Goal: Check status: Check status

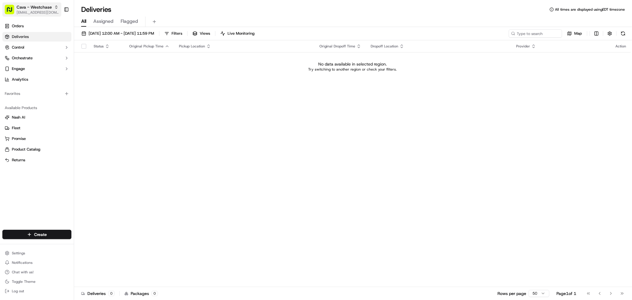
click at [42, 6] on span "Cava - Westchase" at bounding box center [34, 7] width 35 height 6
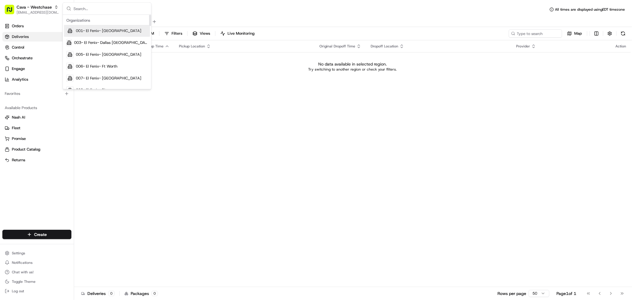
click at [115, 15] on div "Organizations 001- El Fenix- Dallas Downtown 003- El Fenix- Dallas Casa Linda 0…" at bounding box center [107, 257] width 88 height 485
click at [120, 9] on input "text" at bounding box center [110, 9] width 74 height 12
paste input "Life Alive Organic Cafe - Harvard"
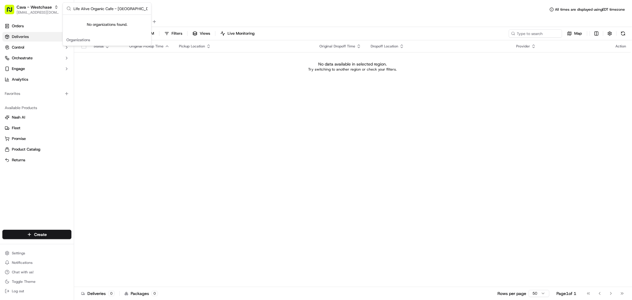
drag, startPoint x: 135, startPoint y: 9, endPoint x: 113, endPoint y: 5, distance: 22.0
click at [113, 5] on input "Life Alive Organic Cafe - Harvard" at bounding box center [110, 9] width 74 height 12
type input "Life Alive Organic Cafe"
drag, startPoint x: 138, startPoint y: 11, endPoint x: 71, endPoint y: 8, distance: 67.0
click at [71, 8] on div "Life Alive Organic Cafe" at bounding box center [107, 9] width 88 height 12
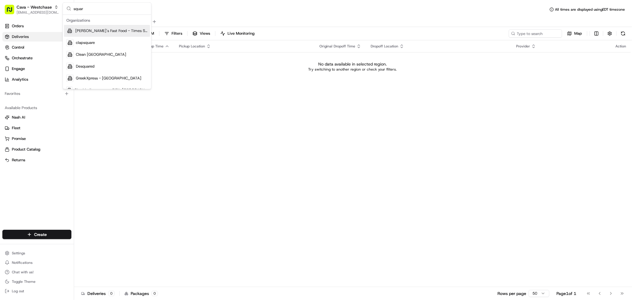
type input "square"
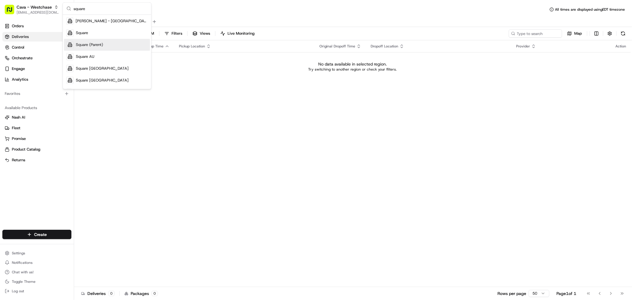
scroll to position [93, 0]
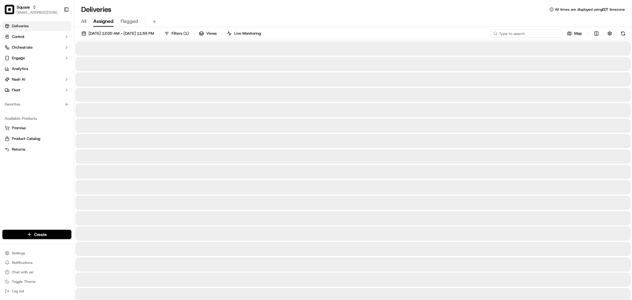
click at [528, 31] on input at bounding box center [526, 33] width 71 height 8
paste input "Life Alive Organic Cafe"
type input "Life Alive Organic Cafe"
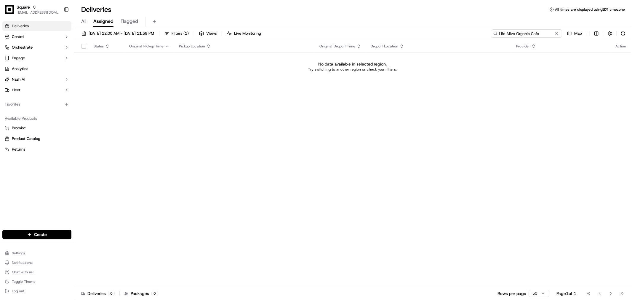
drag, startPoint x: 540, startPoint y: 33, endPoint x: 482, endPoint y: 33, distance: 57.8
click at [482, 33] on div "09/20/2025 12:00 AM - 09/20/2025 11:59 PM Filters ( 1 ) Views Live Monitoring L…" at bounding box center [353, 34] width 558 height 11
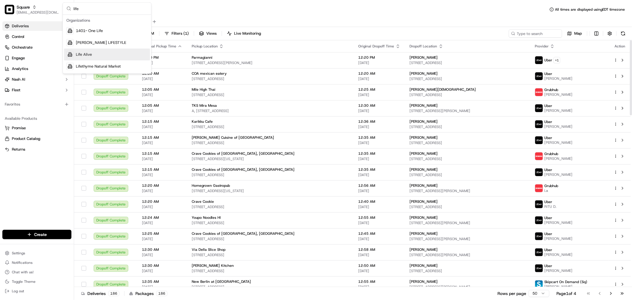
type input "life"
click at [96, 51] on div "Life Alive" at bounding box center [107, 55] width 86 height 12
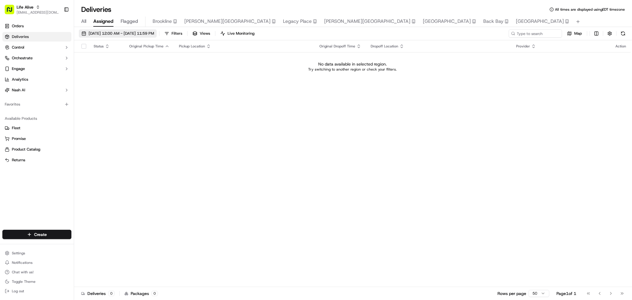
click at [110, 36] on span "09/20/2025 12:00 AM - 09/20/2025 11:59 PM" at bounding box center [121, 33] width 65 height 5
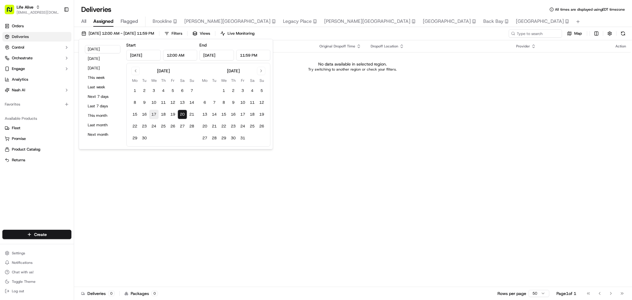
click at [151, 113] on button "17" at bounding box center [153, 114] width 9 height 9
type input "Sep 17, 2025"
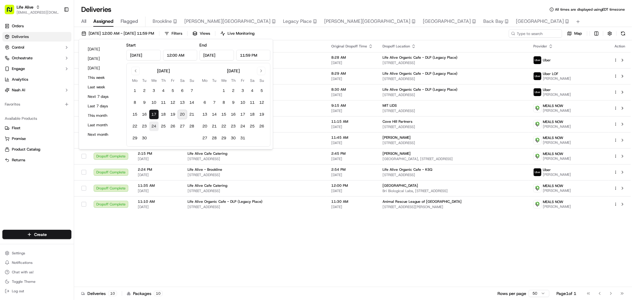
click at [153, 126] on button "24" at bounding box center [153, 125] width 9 height 9
type input "Sep 24, 2025"
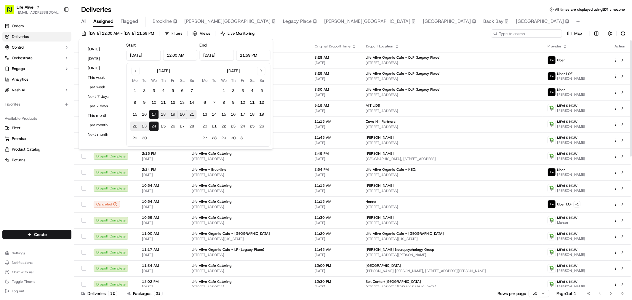
click at [531, 30] on input at bounding box center [526, 33] width 71 height 8
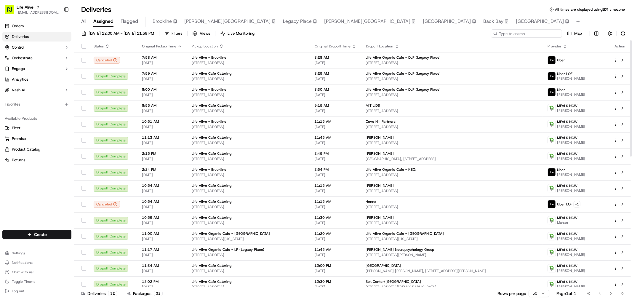
paste input "JcWw"
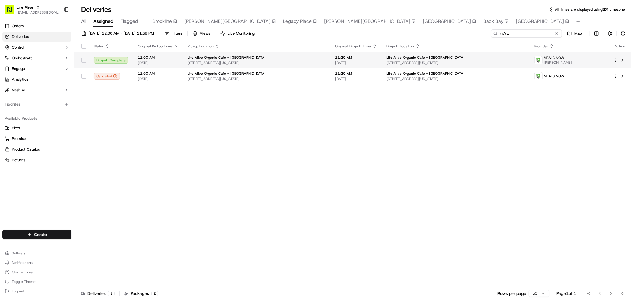
type input "JcWw"
click at [450, 61] on span "765 Massachusetts Ave, Cambridge, MA 02139, USA" at bounding box center [456, 62] width 138 height 5
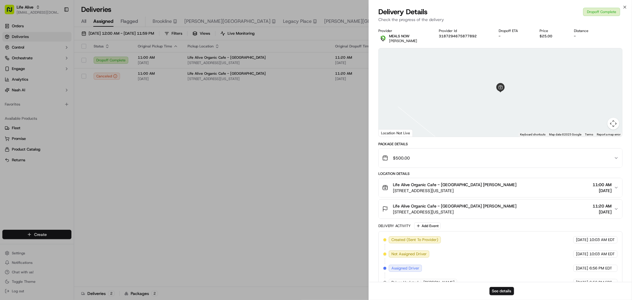
click at [440, 1] on div "Close Delivery Details Dropoff Complete Check the progress of the delivery Prov…" at bounding box center [499, 150] width 263 height 300
click at [501, 290] on button "See details" at bounding box center [501, 291] width 25 height 8
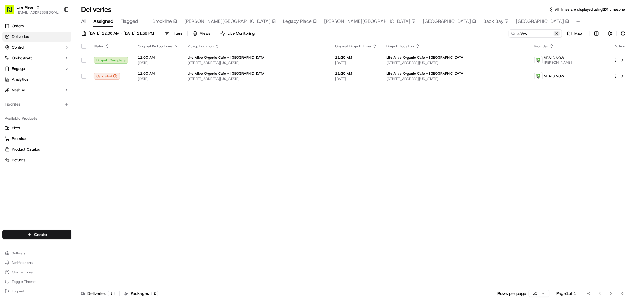
click at [558, 33] on button at bounding box center [557, 34] width 6 height 6
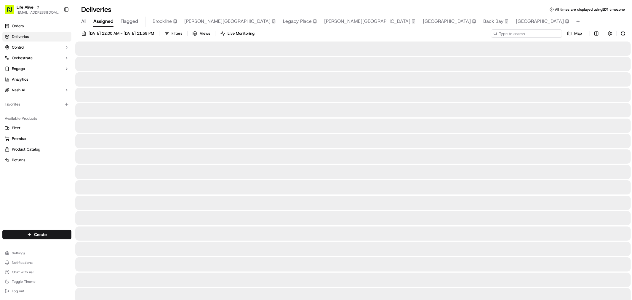
click at [543, 33] on input at bounding box center [526, 33] width 71 height 8
paste input "974-3YC"
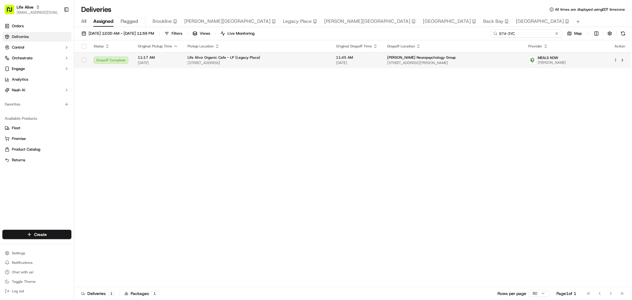
type input "974-3YC"
click at [376, 63] on td "11:45 AM 09/18/2025" at bounding box center [356, 60] width 51 height 16
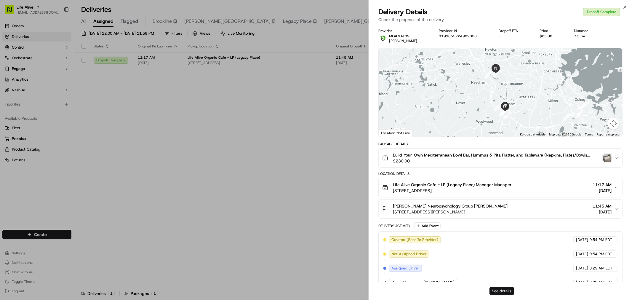
click at [498, 291] on button "See details" at bounding box center [501, 291] width 25 height 8
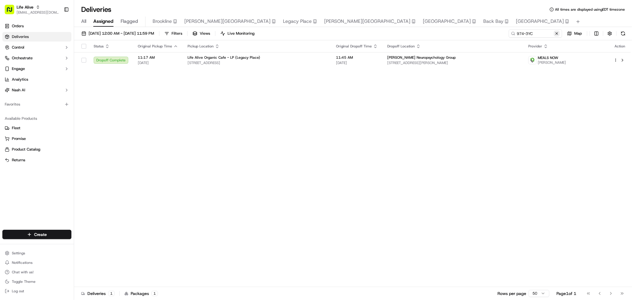
click at [556, 33] on button at bounding box center [557, 34] width 6 height 6
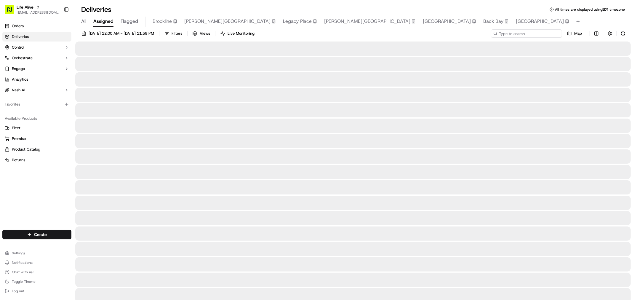
click at [544, 33] on input at bounding box center [526, 33] width 71 height 8
paste input "TOY-V9C"
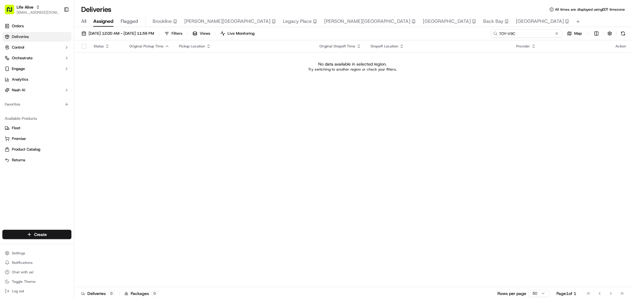
type input "TOY-V9C"
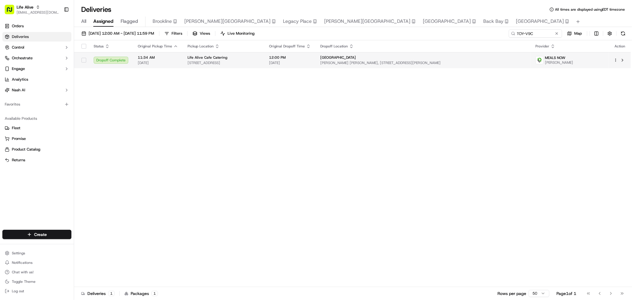
click at [413, 64] on span "William James Hall, 33 Kirkland St #1550, Cambridge, MA 02138, USA" at bounding box center [423, 62] width 206 height 5
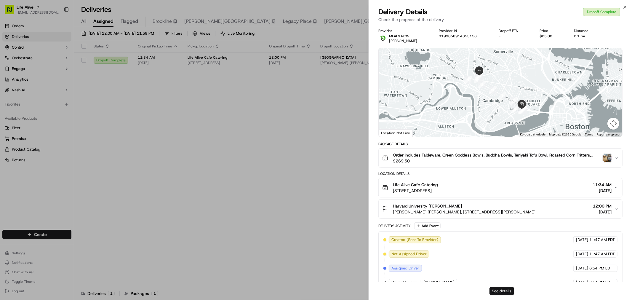
click at [501, 289] on button "See details" at bounding box center [501, 291] width 25 height 8
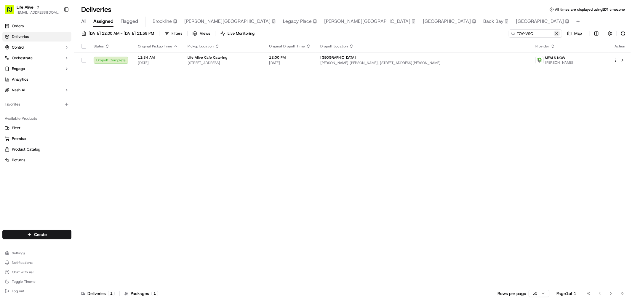
click at [556, 34] on button at bounding box center [557, 34] width 6 height 6
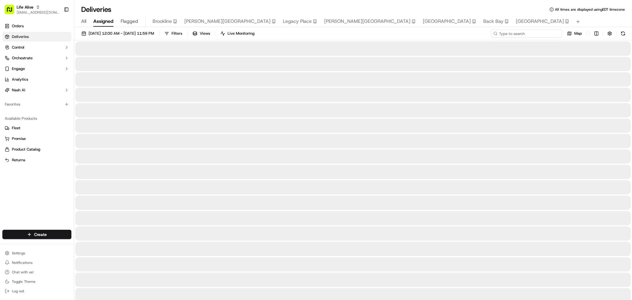
click at [548, 34] on input at bounding box center [526, 33] width 71 height 8
paste input "9K2-W2J"
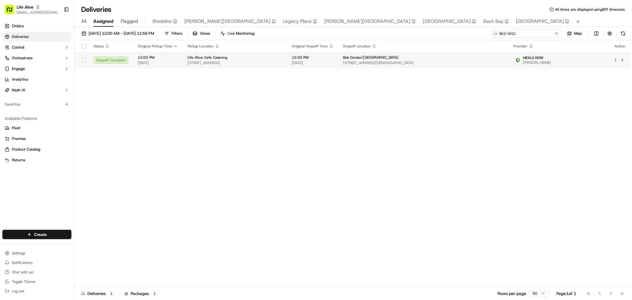
type input "9K2-W2J"
click at [435, 60] on div "Bok Center/Harvard" at bounding box center [423, 57] width 161 height 5
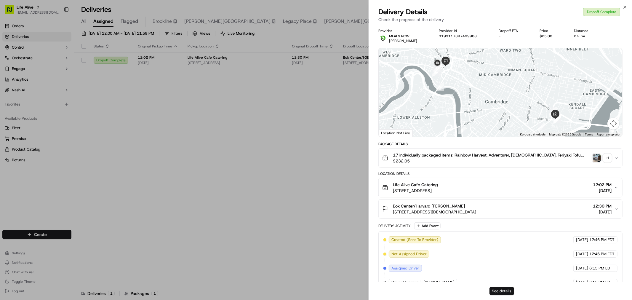
click at [502, 294] on button "See details" at bounding box center [501, 291] width 25 height 8
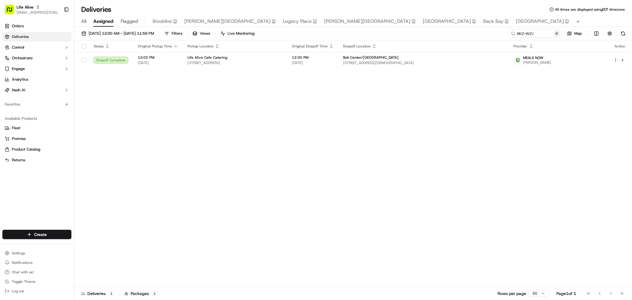
click at [555, 34] on button at bounding box center [557, 34] width 6 height 6
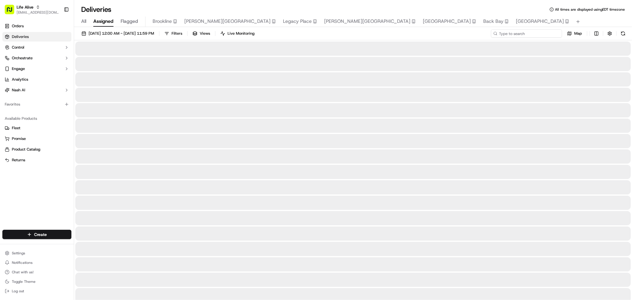
click at [542, 32] on input at bounding box center [526, 33] width 71 height 8
paste input "5RM-UYV_copy"
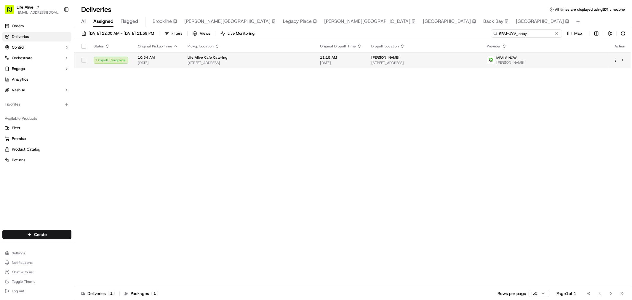
type input "5RM-UYV_copy"
click at [389, 68] on td "Henna Henna 140 First St 4th floor, Cambridge, MA 02141, USA" at bounding box center [424, 60] width 116 height 16
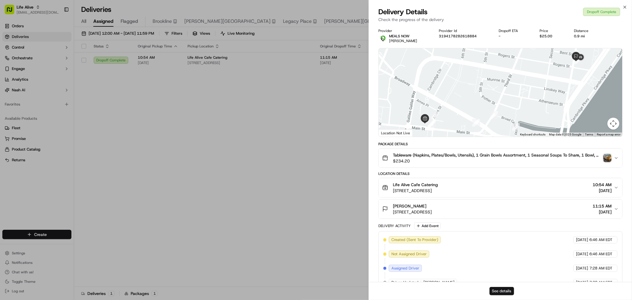
click at [499, 289] on button "See details" at bounding box center [501, 291] width 25 height 8
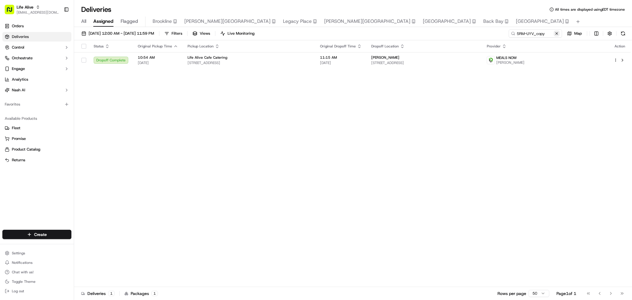
click at [556, 34] on button at bounding box center [557, 34] width 6 height 6
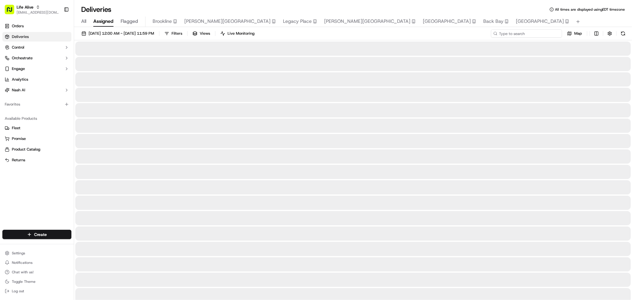
click at [543, 32] on input at bounding box center [526, 33] width 71 height 8
paste input "15d18898"
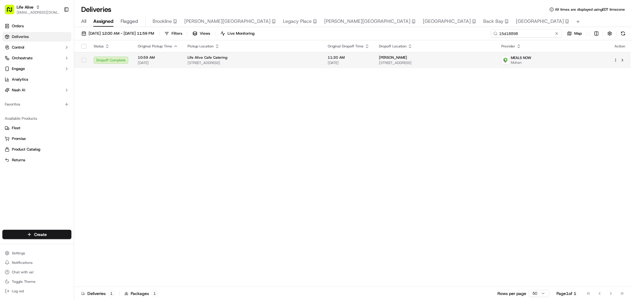
type input "15d18898"
click at [396, 58] on span "[PERSON_NAME]" at bounding box center [393, 57] width 28 height 5
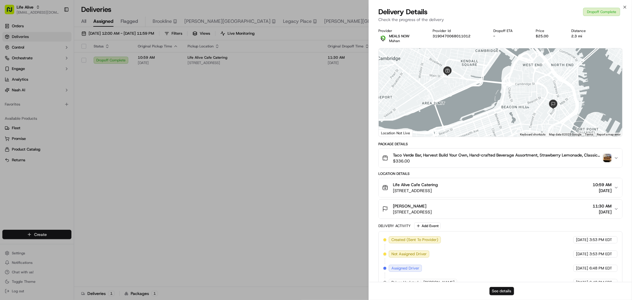
click at [503, 290] on button "See details" at bounding box center [501, 291] width 25 height 8
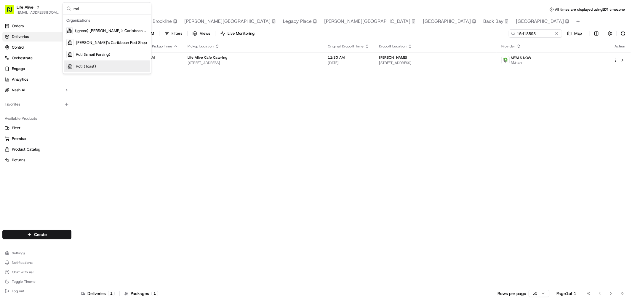
type input "roti"
click at [108, 69] on div "Roti (Toast)" at bounding box center [107, 66] width 86 height 12
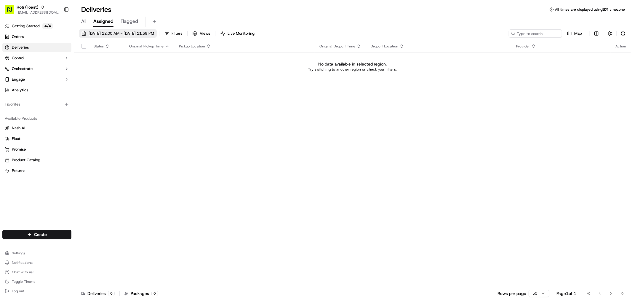
click at [94, 35] on span "09/17/2025 12:00 AM - 09/24/2025 11:59 PM" at bounding box center [121, 33] width 65 height 5
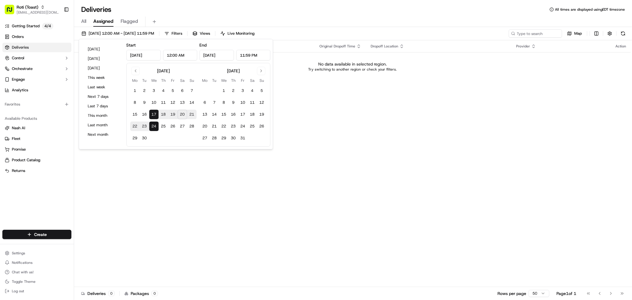
click at [198, 5] on div "Deliveries All times are displayed using EDT timezone" at bounding box center [353, 9] width 558 height 9
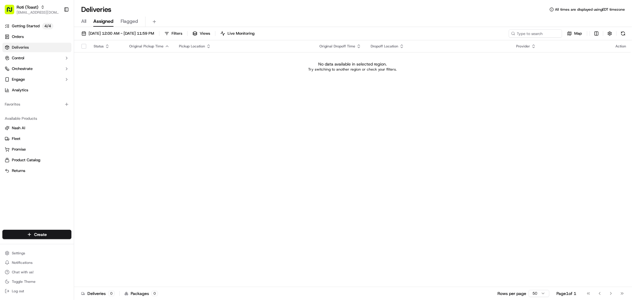
click at [21, 1] on div "Roti (Toast) javellanoza@nashhelp.com Toggle Sidebar" at bounding box center [37, 9] width 74 height 19
click at [23, 10] on span "[EMAIL_ADDRESS][DOMAIN_NAME]" at bounding box center [38, 12] width 42 height 5
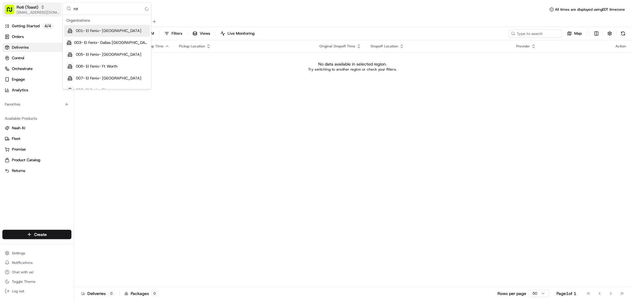
type input "roti"
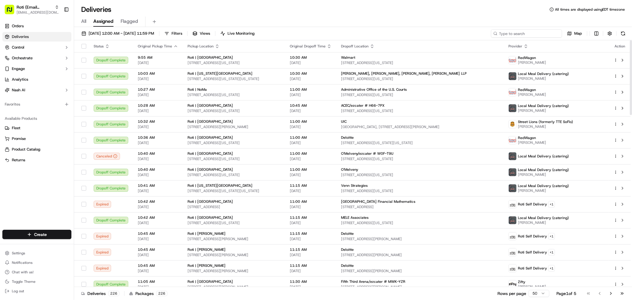
click at [547, 31] on input at bounding box center [526, 33] width 71 height 8
paste input "Kellanova"
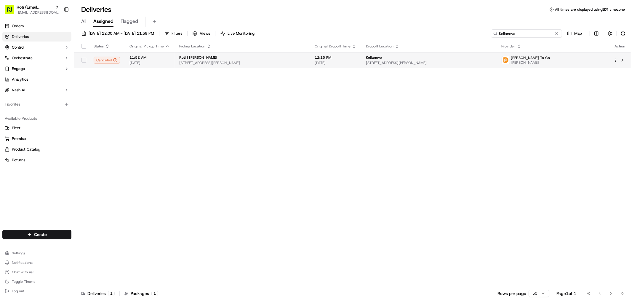
type input "Kellanova"
click at [384, 67] on td "Kellanova 412 N Wells St, Chicago, IL 60654, USA" at bounding box center [428, 60] width 135 height 16
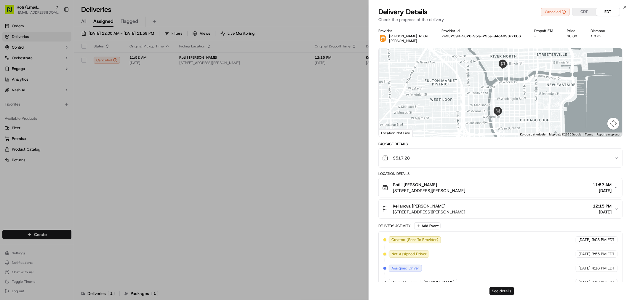
click at [502, 289] on button "See details" at bounding box center [501, 291] width 25 height 8
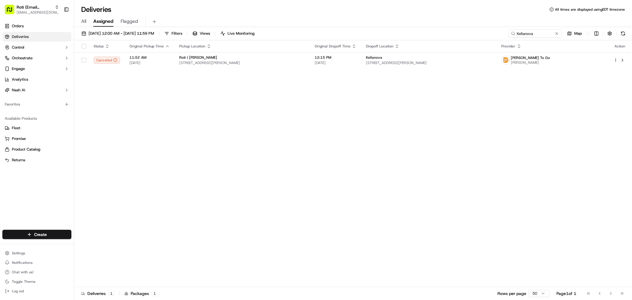
click at [260, 20] on div "All Assigned Flagged" at bounding box center [353, 22] width 558 height 10
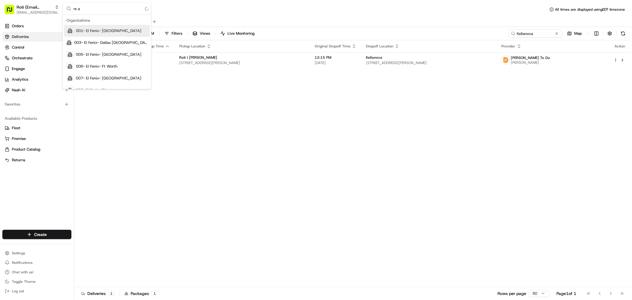
type input "re au"
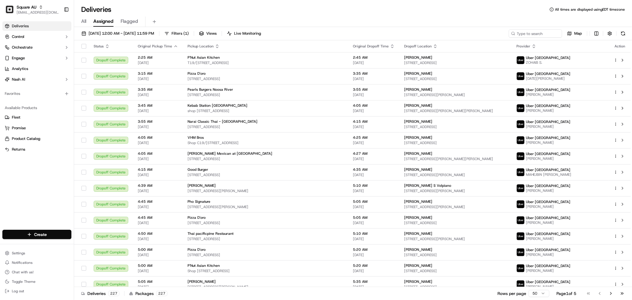
click at [295, 16] on div "All Assigned Flagged" at bounding box center [353, 20] width 558 height 13
drag, startPoint x: 330, startPoint y: 1, endPoint x: 256, endPoint y: 5, distance: 74.2
click at [256, 5] on div "Deliveries All times are displayed using EDT timezone" at bounding box center [353, 9] width 558 height 9
drag, startPoint x: 256, startPoint y: 0, endPoint x: 297, endPoint y: 9, distance: 42.5
click at [297, 9] on div "Deliveries All times are displayed using EDT timezone" at bounding box center [353, 9] width 558 height 9
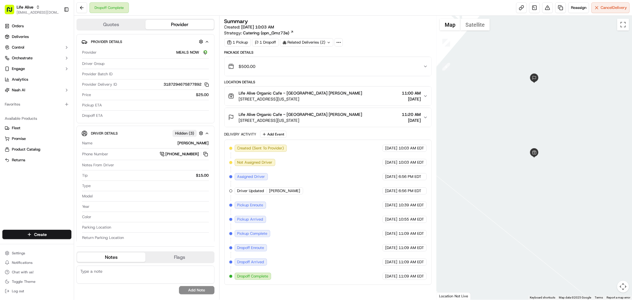
click at [353, 62] on div "$500.00" at bounding box center [325, 66] width 195 height 12
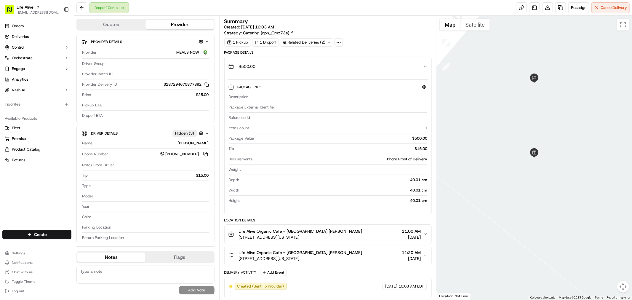
click at [353, 62] on div "$500.00" at bounding box center [325, 66] width 195 height 12
